Goal: Task Accomplishment & Management: Manage account settings

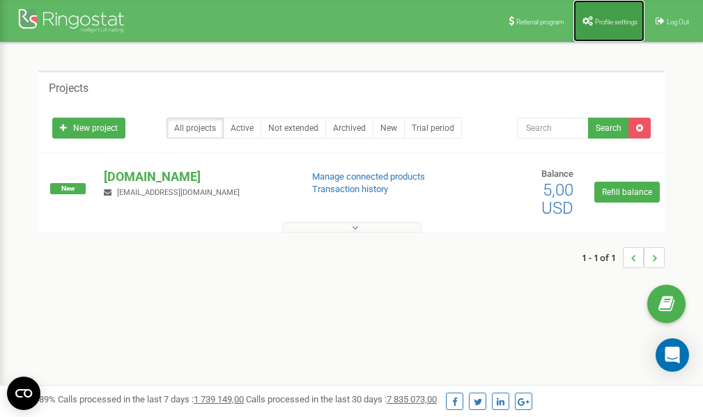
click at [608, 16] on link "Profile settings" at bounding box center [608, 21] width 71 height 42
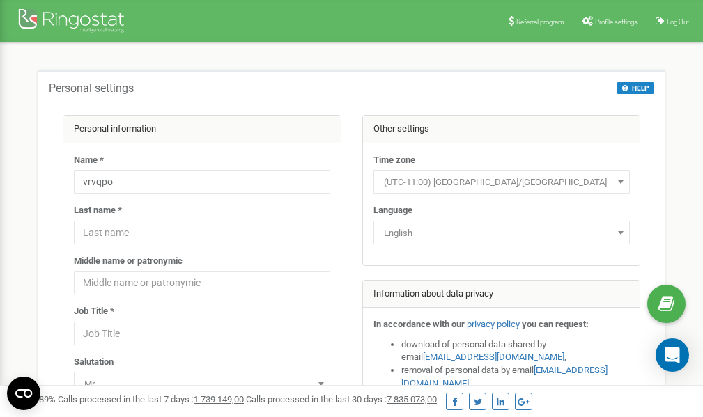
scroll to position [70, 0]
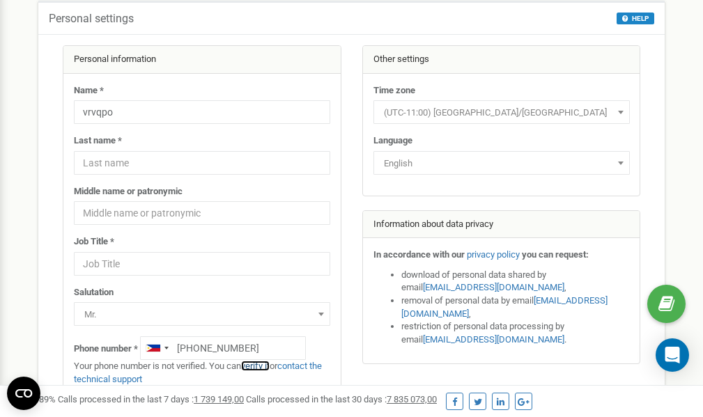
click at [265, 366] on link "verify it" at bounding box center [255, 366] width 29 height 10
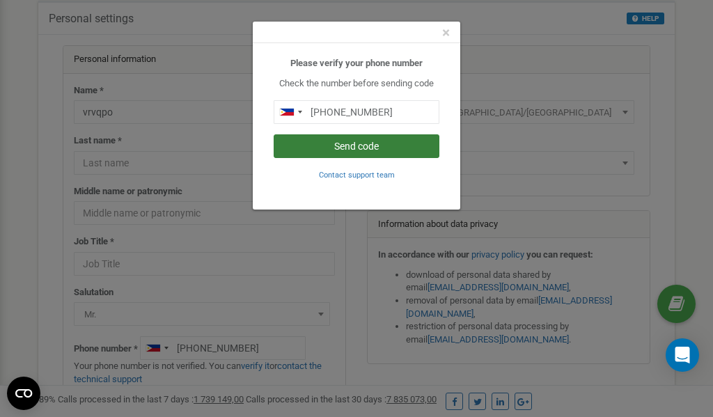
click at [362, 148] on button "Send code" at bounding box center [357, 146] width 166 height 24
